Goal: Find specific page/section: Find specific page/section

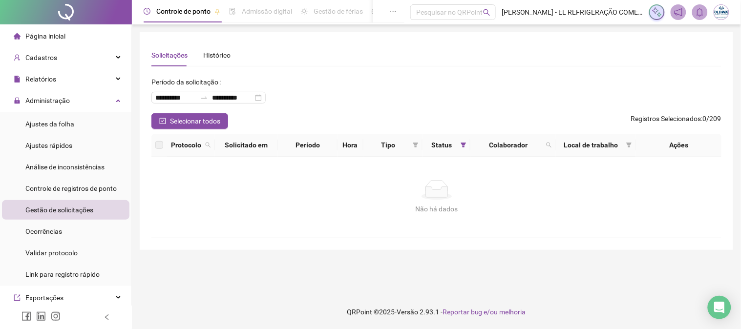
click at [37, 42] on div "Página inicial" at bounding box center [40, 36] width 52 height 20
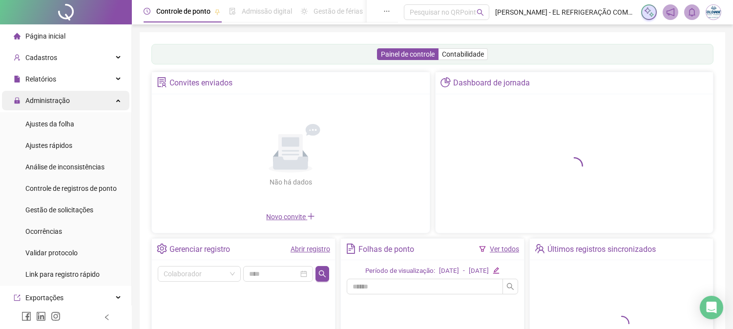
click at [55, 109] on span "Administração" at bounding box center [42, 101] width 56 height 20
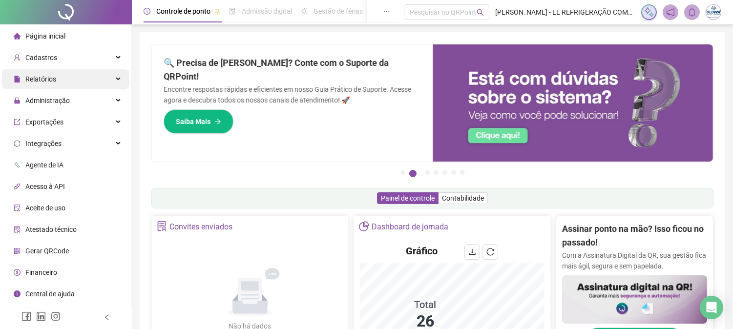
click at [80, 76] on div "Relatórios" at bounding box center [65, 79] width 127 height 20
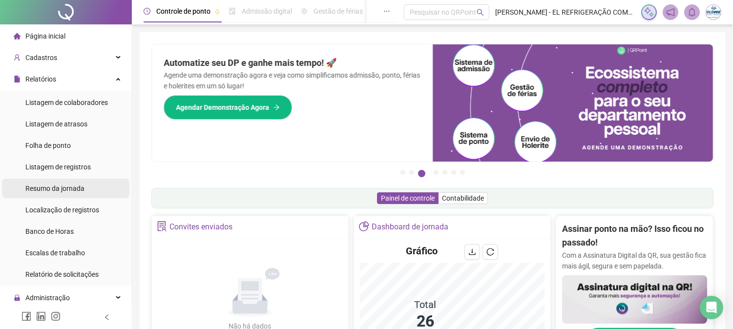
click at [93, 189] on li "Resumo da jornada" at bounding box center [65, 189] width 127 height 20
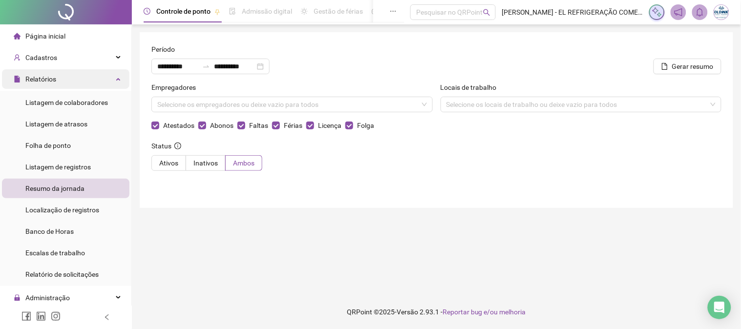
click at [115, 79] on div "Relatórios" at bounding box center [65, 79] width 127 height 20
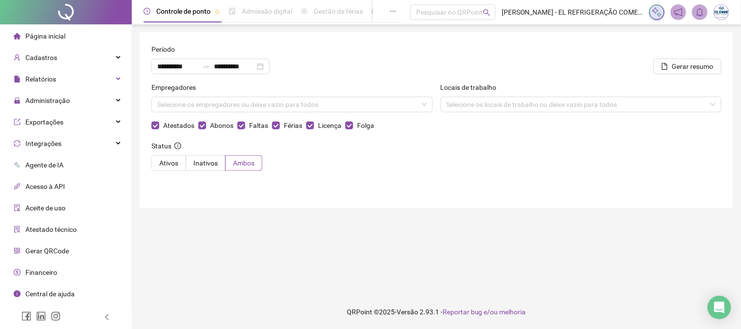
click at [104, 43] on li "Página inicial" at bounding box center [65, 36] width 127 height 20
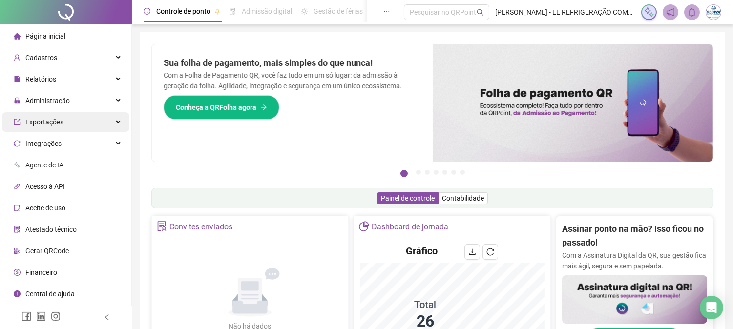
click at [69, 129] on div "Exportações" at bounding box center [65, 122] width 127 height 20
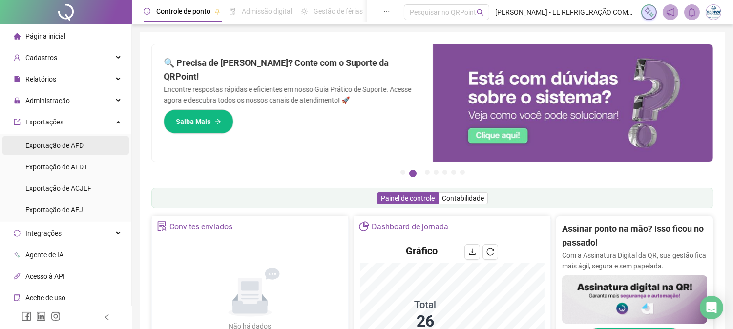
click at [69, 143] on span "Exportação de AFD" at bounding box center [54, 146] width 58 height 8
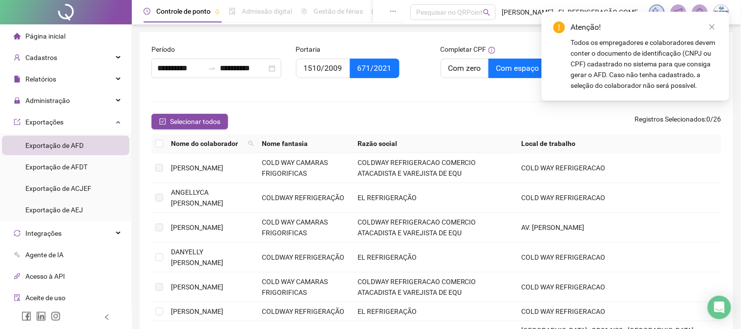
type input "**********"
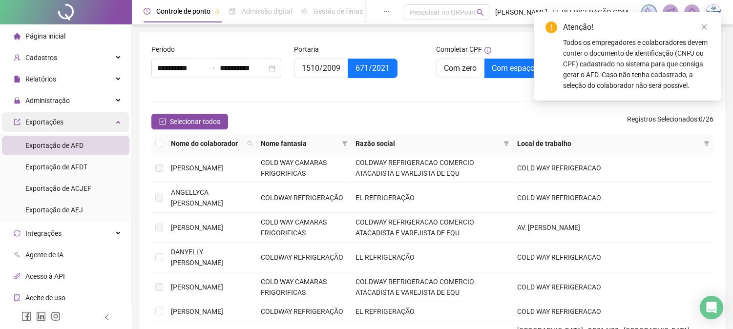
click at [81, 115] on div "Exportações" at bounding box center [65, 122] width 127 height 20
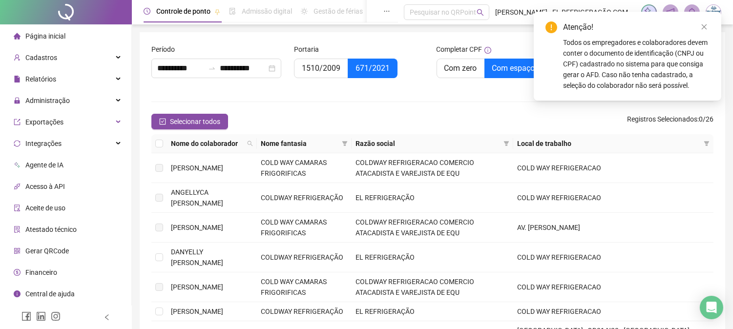
click at [66, 41] on li "Página inicial" at bounding box center [65, 36] width 127 height 20
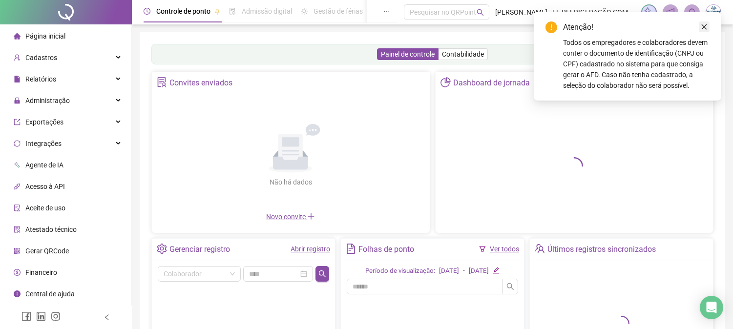
click at [699, 26] on link "Close" at bounding box center [704, 26] width 11 height 11
